Goal: Task Accomplishment & Management: Manage account settings

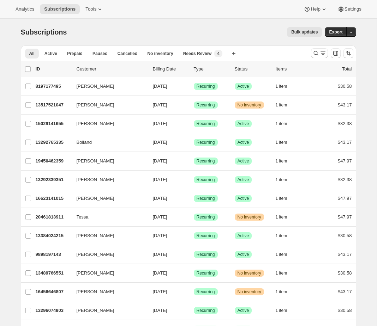
click at [96, 14] on div "Analytics Subscriptions Tools Help Settings" at bounding box center [188, 9] width 377 height 19
click at [96, 10] on span "Tools" at bounding box center [90, 9] width 11 height 6
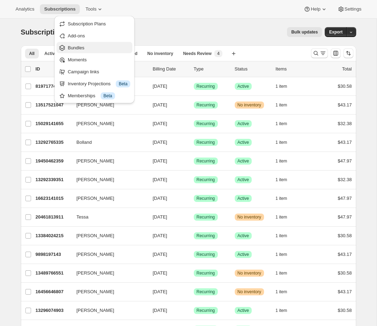
click at [81, 47] on span "Bundles" at bounding box center [76, 47] width 17 height 5
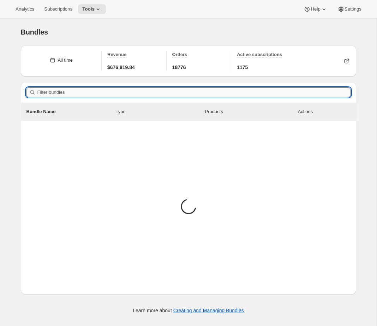
click at [147, 93] on input "Filter bundles" at bounding box center [193, 92] width 313 height 10
paste input "8077448609943"
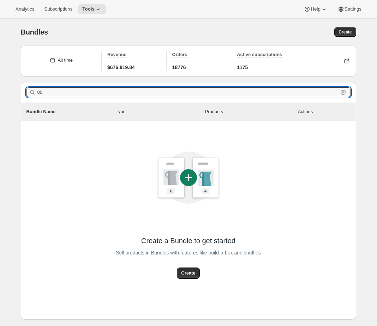
type input "8"
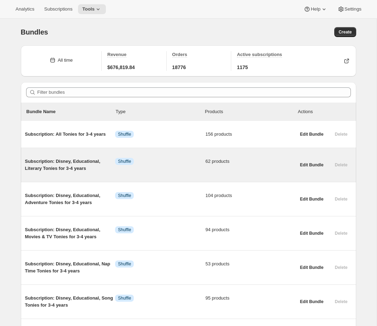
click at [181, 173] on div "Subscription: Disney, Educational, Literary Tonies for 3-4 years Info Shuffle 6…" at bounding box center [160, 164] width 270 height 25
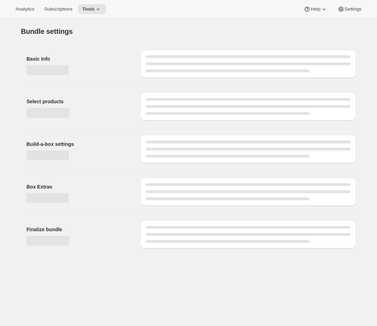
type input "Subscription: Disney, Educational, Literary Tonies for 3-4 years"
type input "Subscription: Newest Tonies for Any Age"
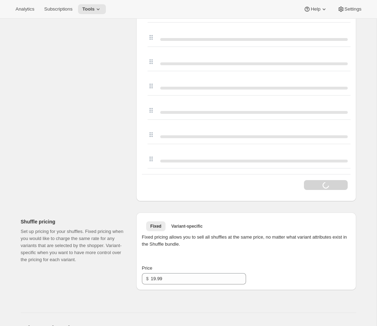
scroll to position [555, 0]
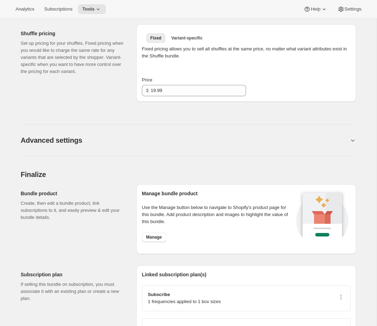
click at [68, 141] on h2 "Advanced settings" at bounding box center [51, 140] width 61 height 8
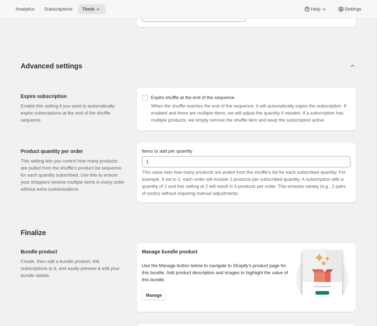
scroll to position [699, 0]
click at [144, 95] on input "Expire shuffle at the end of the sequence" at bounding box center [145, 98] width 6 height 6
checkbox input "true"
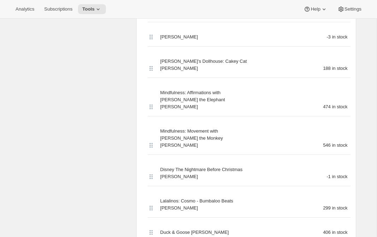
scroll to position [392, 0]
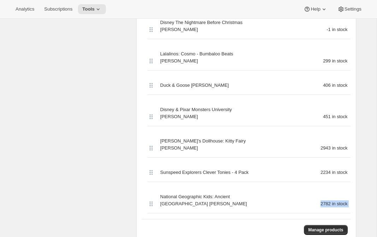
drag, startPoint x: 214, startPoint y: 176, endPoint x: 218, endPoint y: 188, distance: 12.6
click at [218, 188] on div "Product options Moshi: SleepyPaws Tonie 331 in stock Ms. Rachel Tonie -3 in sto…" at bounding box center [246, 27] width 208 height 427
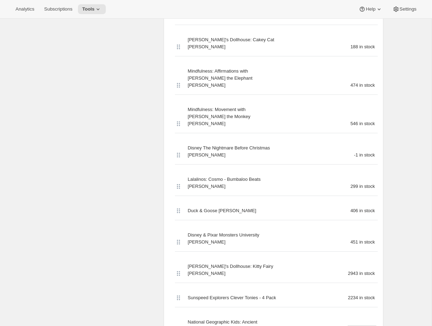
scroll to position [298, 0]
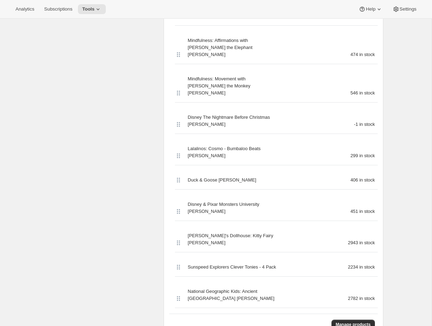
click at [376, 228] on div "Edit Bundle. This page is ready Edit Bundle Analytics More actions Analytics Al…" at bounding box center [216, 282] width 432 height 1123
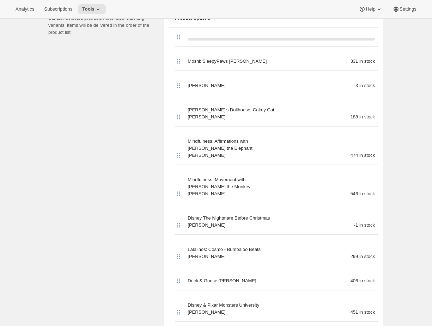
scroll to position [344, 0]
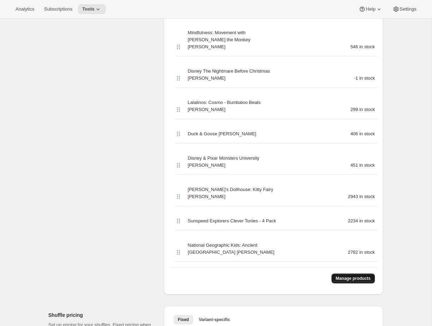
click at [345, 276] on span "Manage products" at bounding box center [353, 279] width 35 height 6
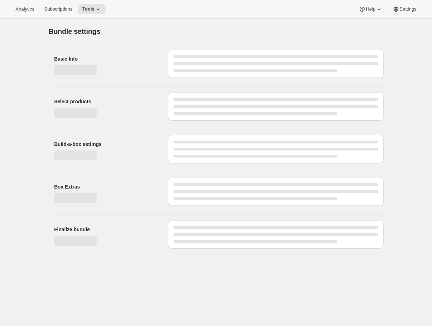
scroll to position [0, 0]
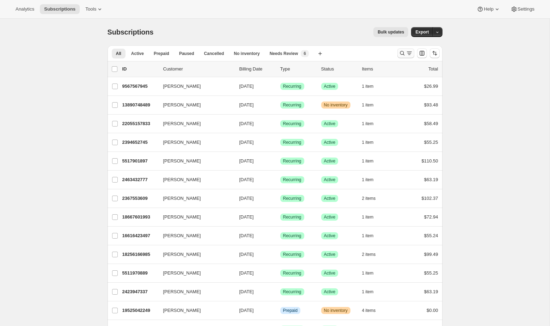
click at [400, 52] on icon "Search and filter results" at bounding box center [402, 53] width 7 height 7
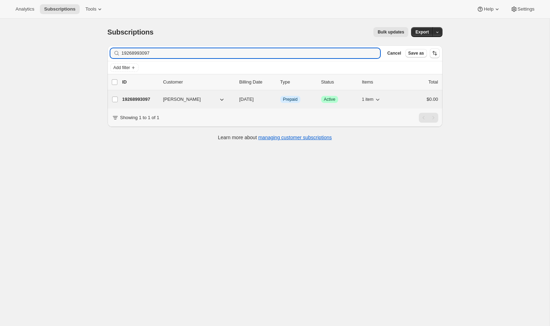
type input "19268993097"
click at [312, 100] on div "Info Prepaid" at bounding box center [297, 99] width 35 height 7
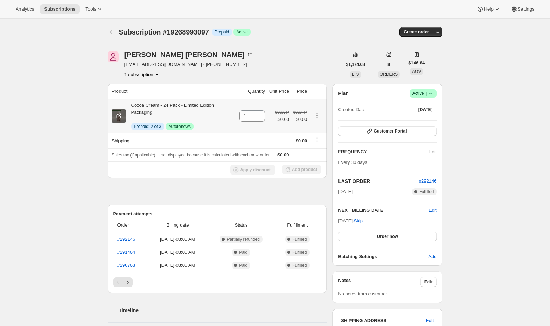
click at [122, 116] on span at bounding box center [119, 116] width 14 height 14
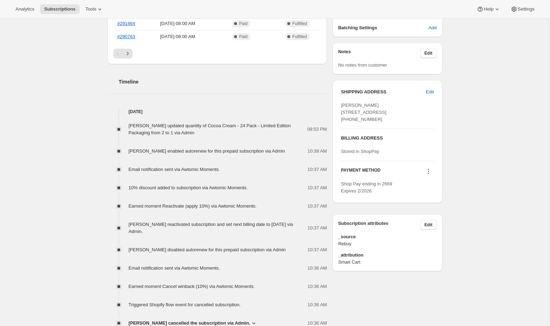
scroll to position [288, 0]
